Goal: Task Accomplishment & Management: Complete application form

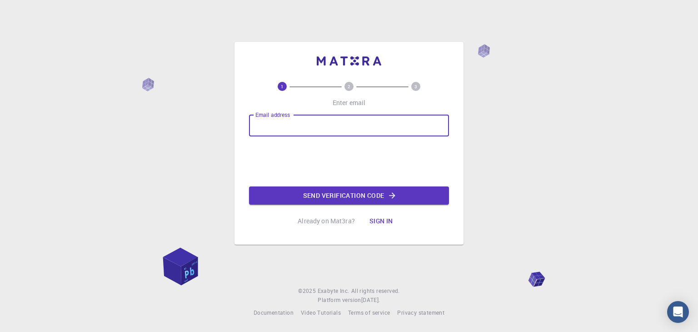
click at [312, 129] on input "Email address" at bounding box center [349, 126] width 200 height 22
click at [300, 124] on input "[EMAIL_ADDRESS][DOMAIN_NAME]" at bounding box center [349, 126] width 200 height 22
type input "[EMAIL_ADDRESS][DOMAIN_NAME]"
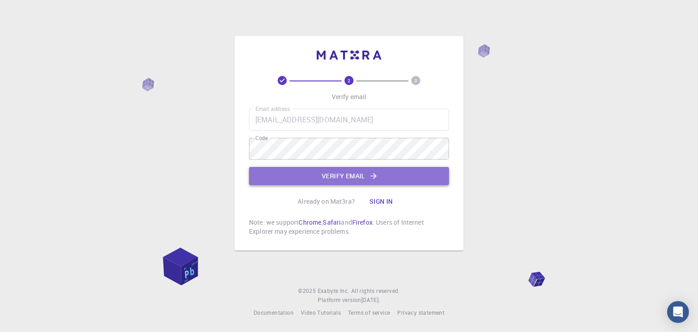
click at [309, 176] on button "Verify email" at bounding box center [349, 176] width 200 height 18
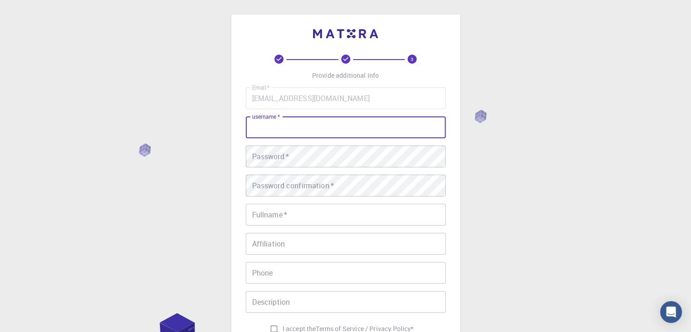
click at [273, 129] on input "username   *" at bounding box center [346, 127] width 200 height 22
type input "[PERSON_NAME]"
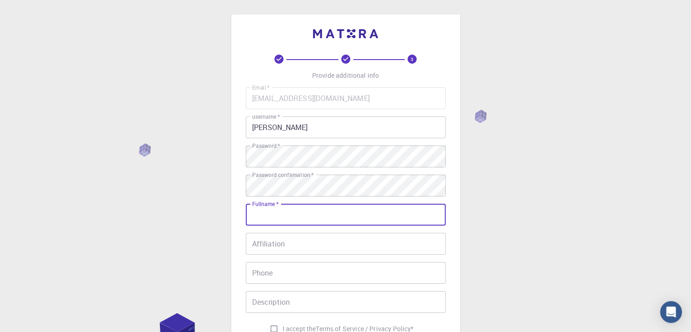
click at [298, 216] on input "Fullname   *" at bounding box center [346, 215] width 200 height 22
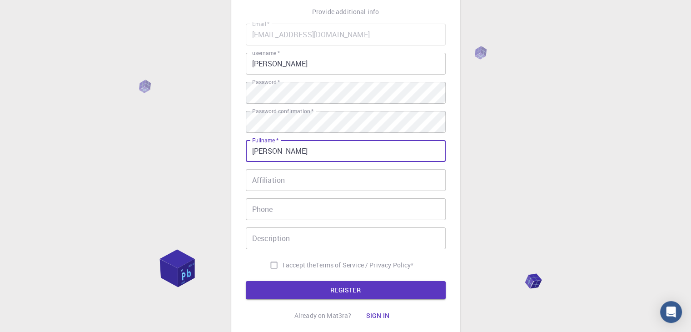
type input "[PERSON_NAME]"
click at [273, 264] on input "I accept the Terms of Service / Privacy Policy *" at bounding box center [273, 264] width 17 height 17
checkbox input "true"
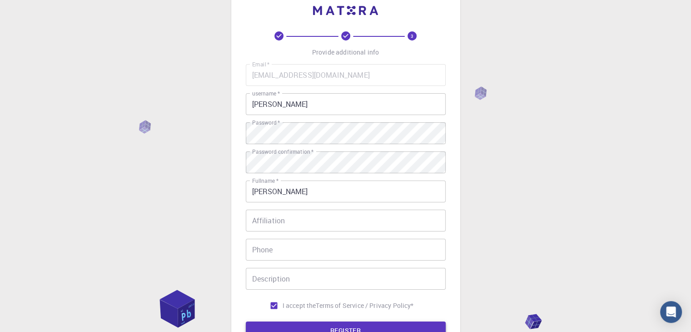
scroll to position [23, 0]
click at [299, 325] on button "REGISTER" at bounding box center [346, 331] width 200 height 18
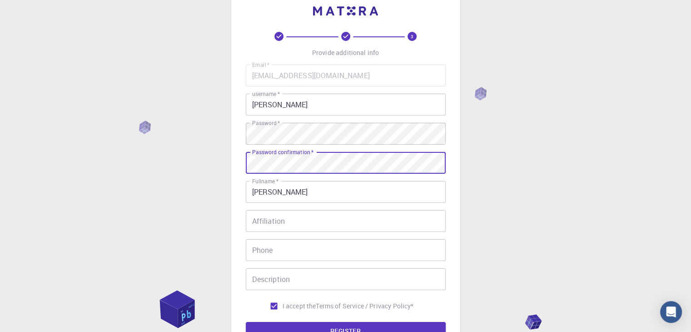
scroll to position [131, 0]
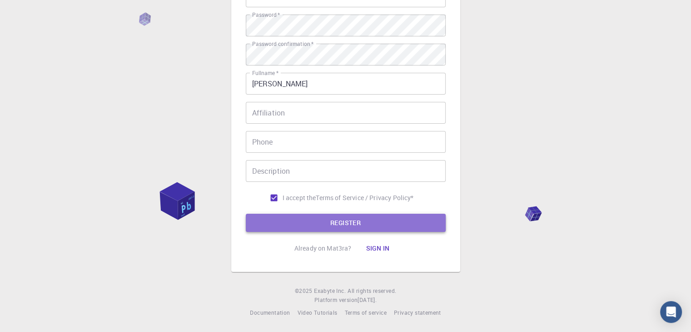
click at [275, 220] on button "REGISTER" at bounding box center [346, 223] width 200 height 18
click at [294, 229] on button "REGISTER" at bounding box center [346, 223] width 200 height 18
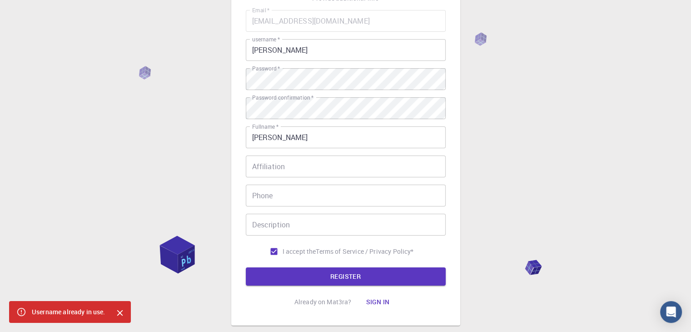
scroll to position [75, 0]
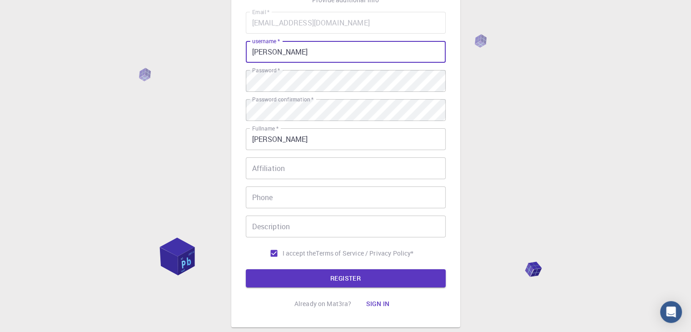
click at [285, 56] on input "[PERSON_NAME]" at bounding box center [346, 52] width 200 height 22
type input "priyanshuu"
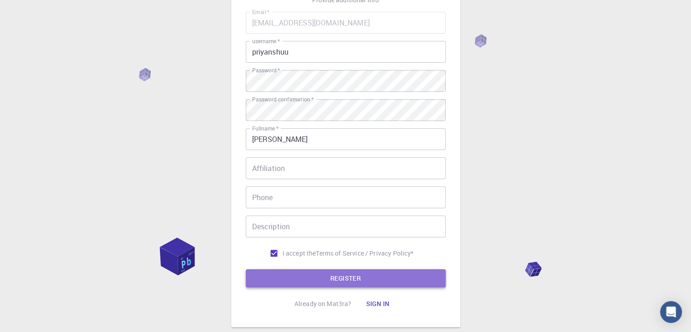
click at [301, 276] on button "REGISTER" at bounding box center [346, 278] width 200 height 18
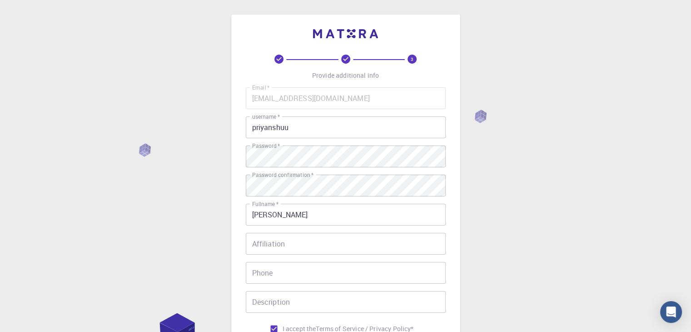
scroll to position [131, 0]
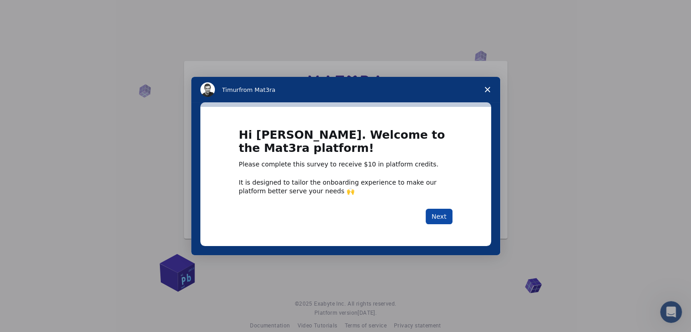
click at [435, 212] on button "Next" at bounding box center [439, 216] width 27 height 15
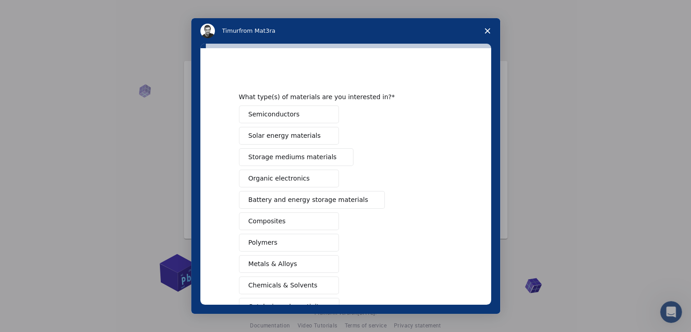
click at [488, 33] on icon "Close survey" at bounding box center [487, 30] width 5 height 5
